Goal: Task Accomplishment & Management: Use online tool/utility

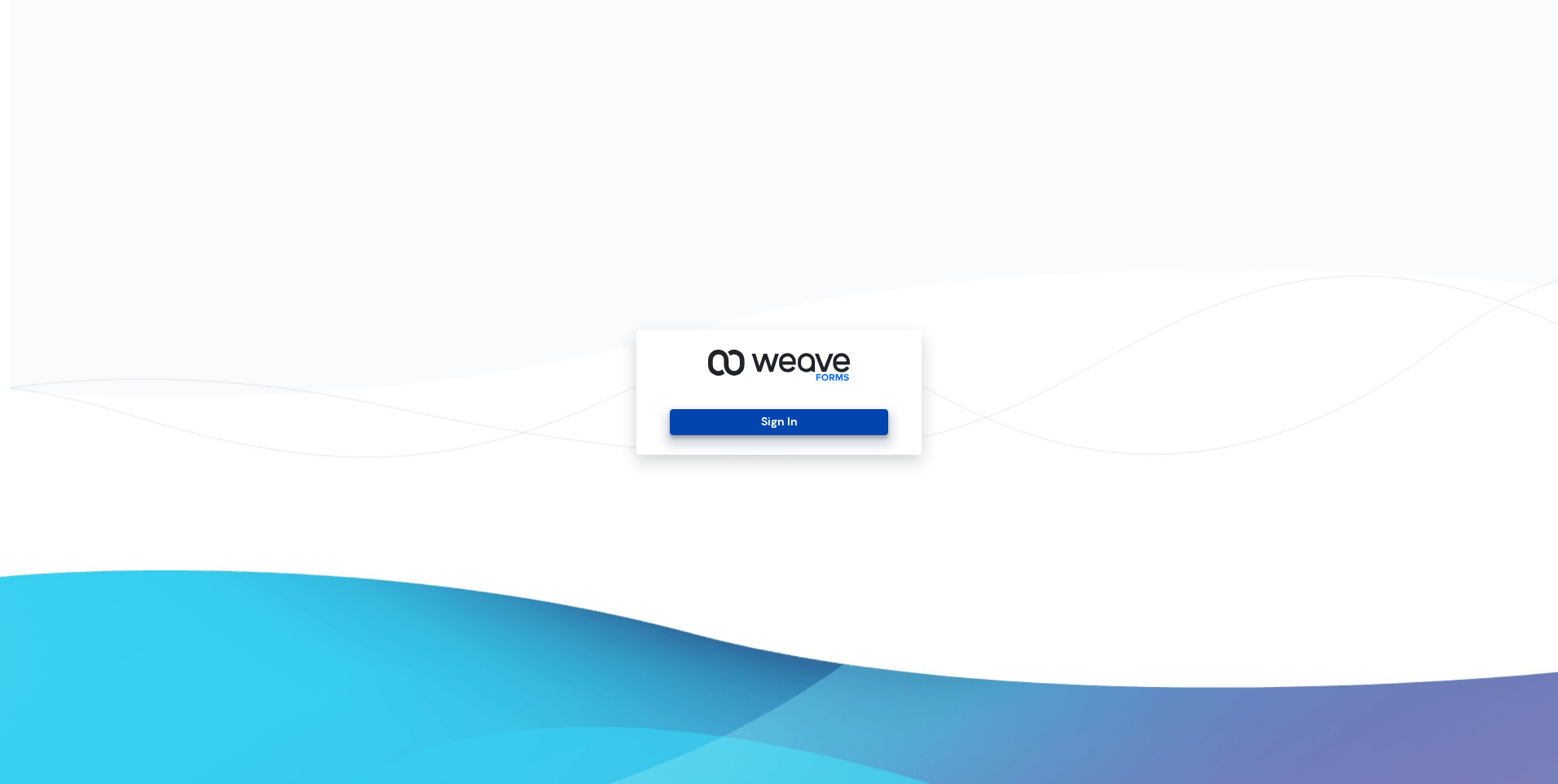
click at [830, 417] on button "Sign In" at bounding box center [778, 422] width 218 height 26
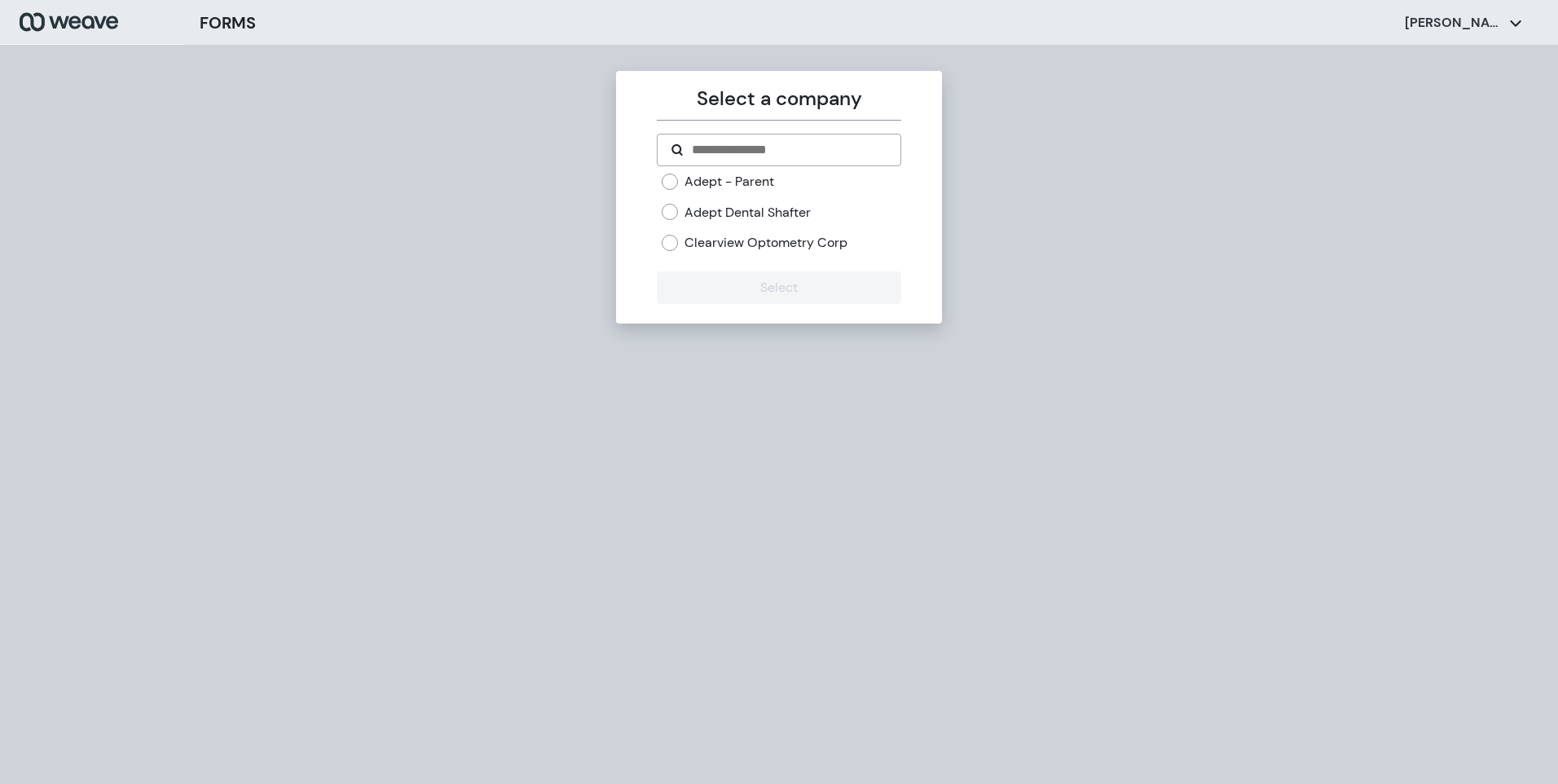
click at [716, 210] on label "Adept Dental Shafter" at bounding box center [747, 212] width 126 height 18
click at [753, 273] on button "Select" at bounding box center [779, 287] width 244 height 33
